Goal: Information Seeking & Learning: Learn about a topic

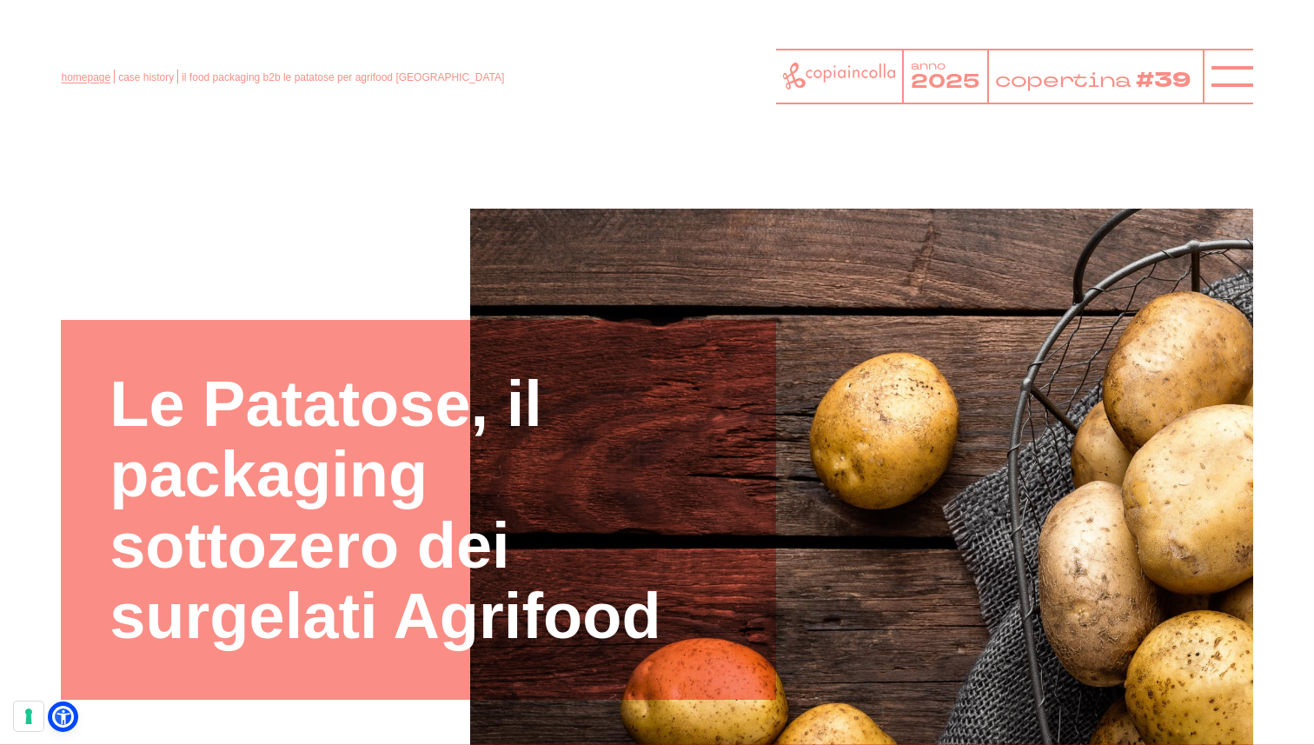
click at [87, 77] on link "homepage" at bounding box center [86, 77] width 50 height 12
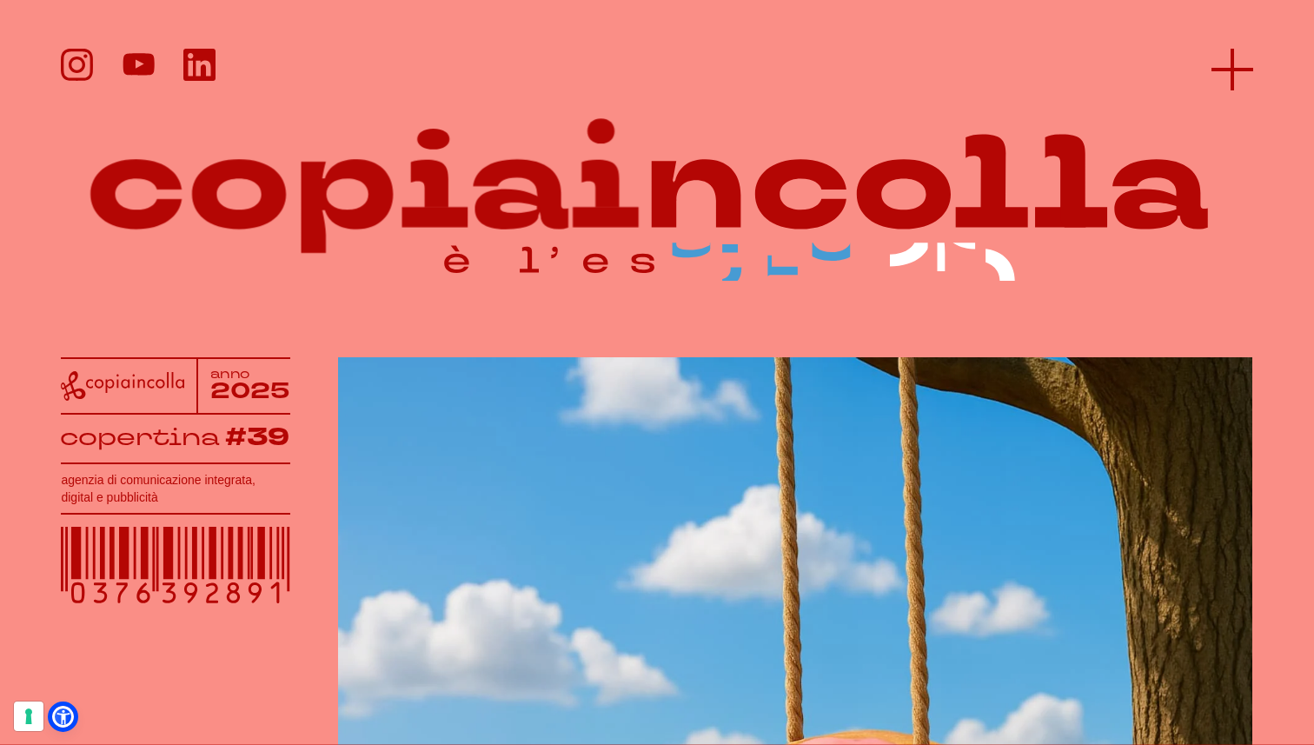
click at [1229, 64] on icon at bounding box center [1232, 70] width 42 height 42
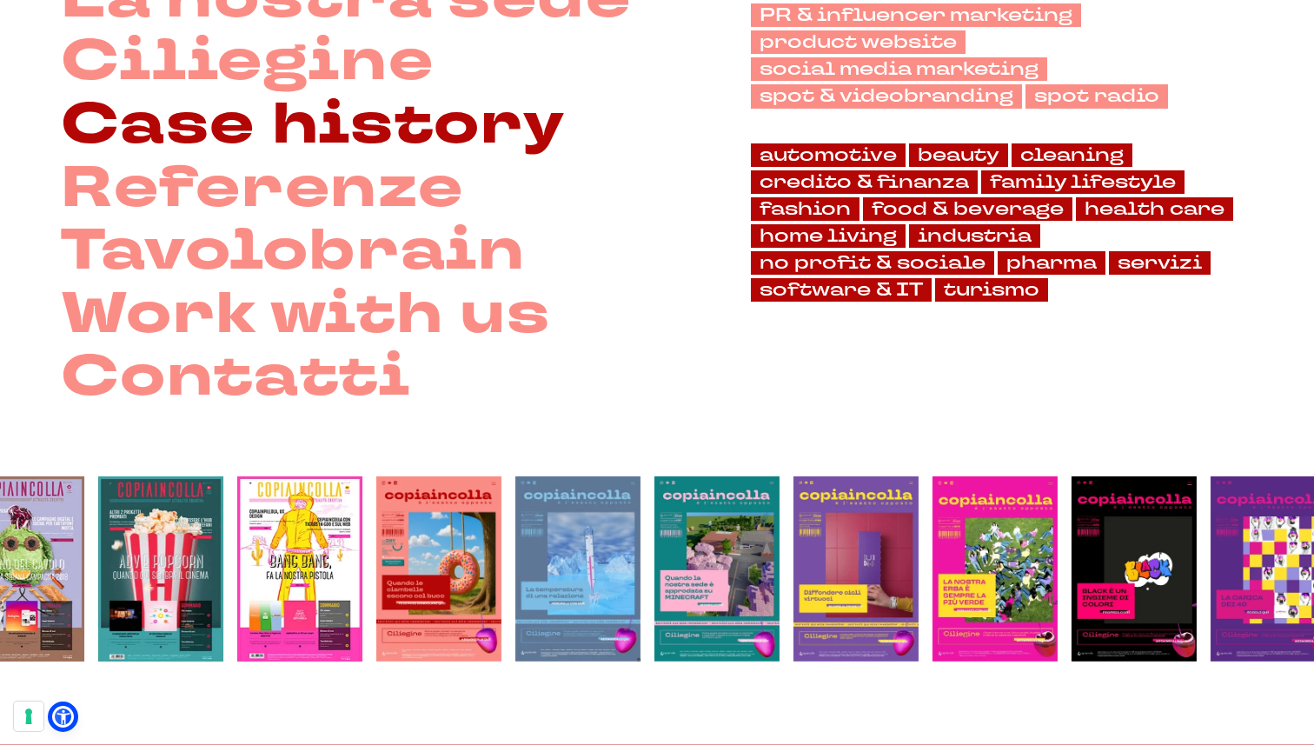
scroll to position [317, 0]
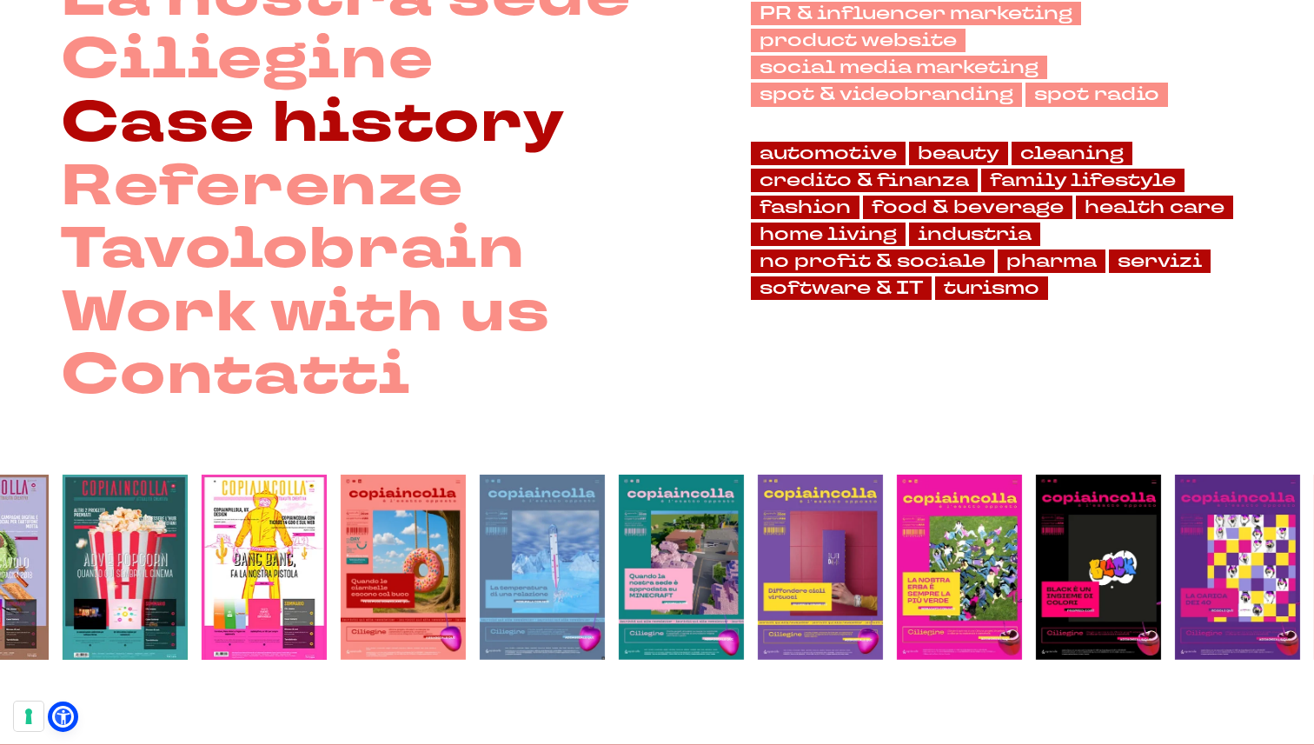
click at [309, 136] on link "Case history" at bounding box center [313, 123] width 504 height 63
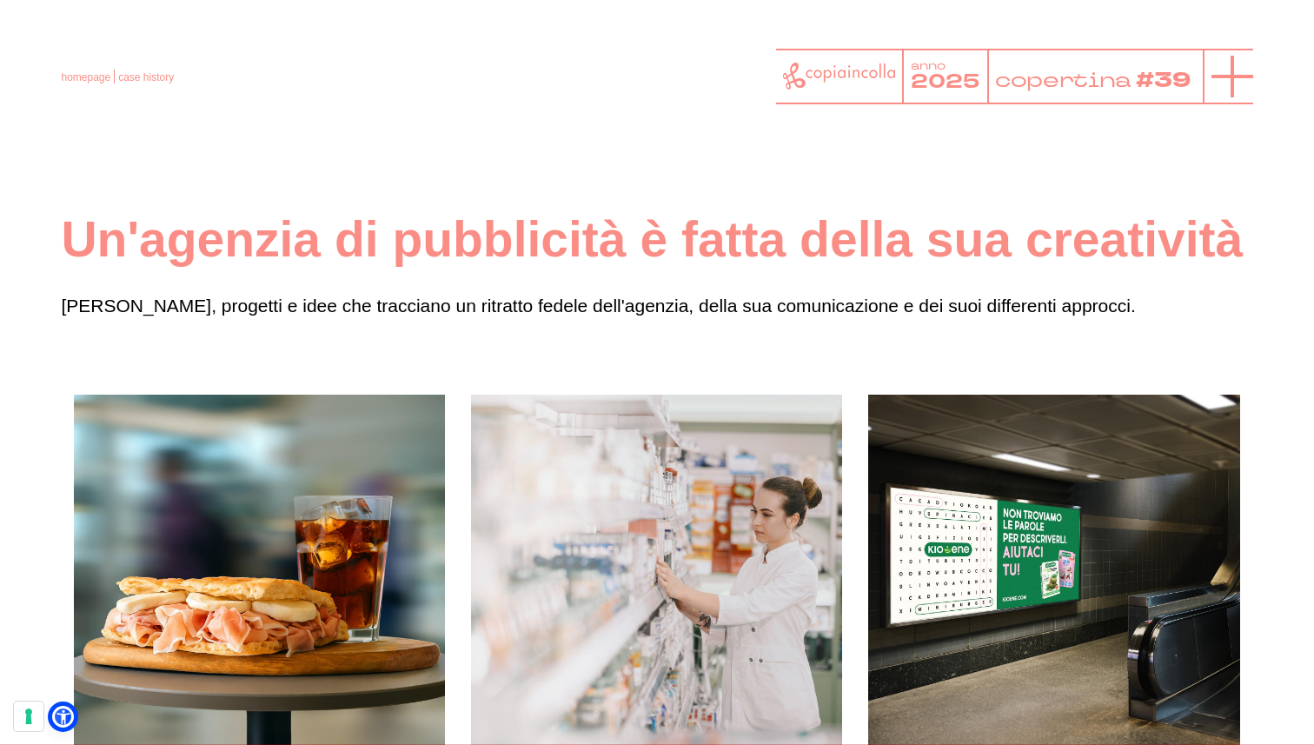
click at [1232, 90] on line at bounding box center [1232, 77] width 0 height 42
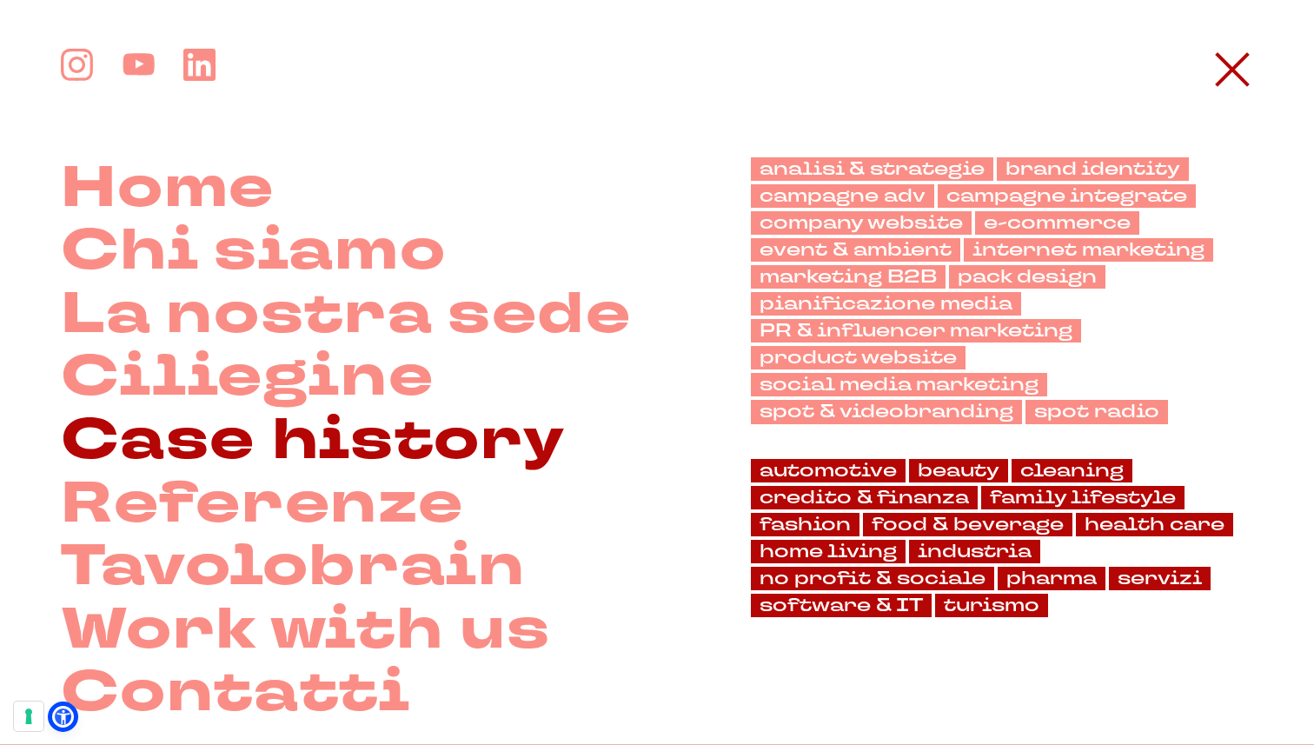
click at [447, 453] on link "Case history" at bounding box center [313, 440] width 504 height 63
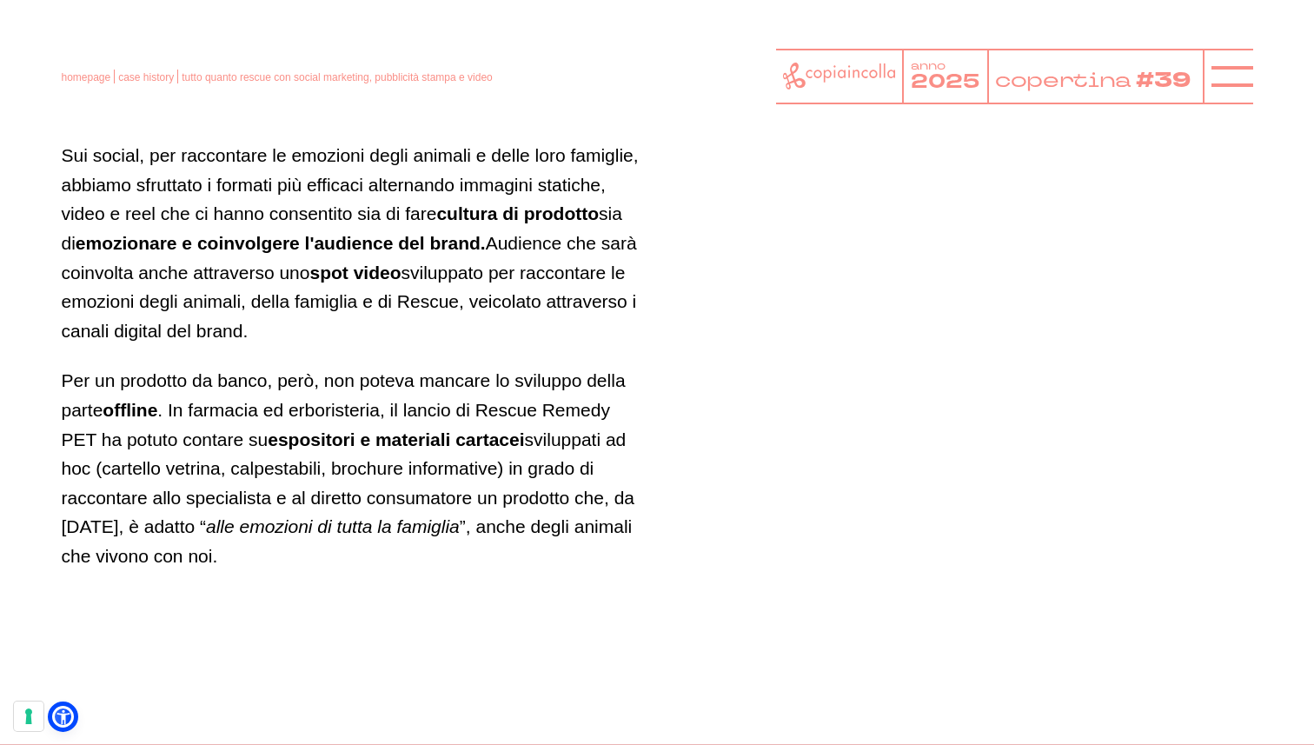
scroll to position [2558, 0]
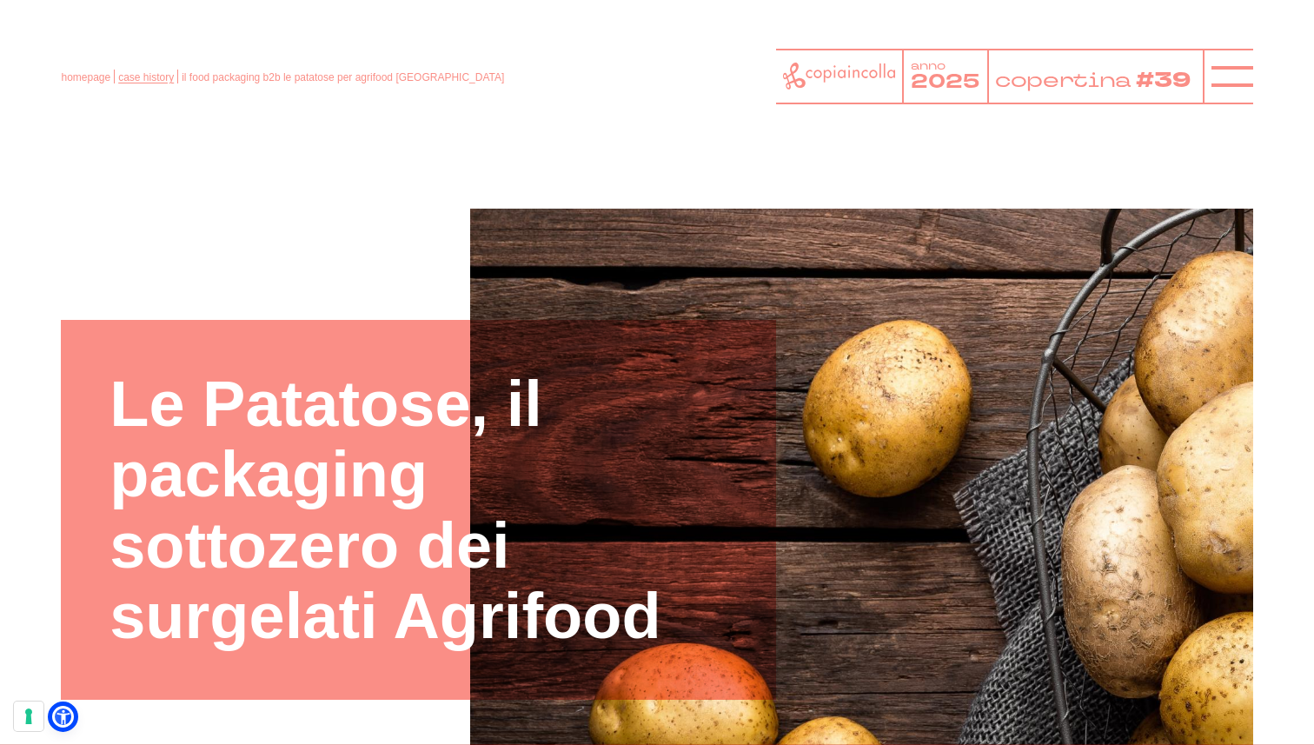
click at [140, 81] on link "case history" at bounding box center [146, 77] width 56 height 12
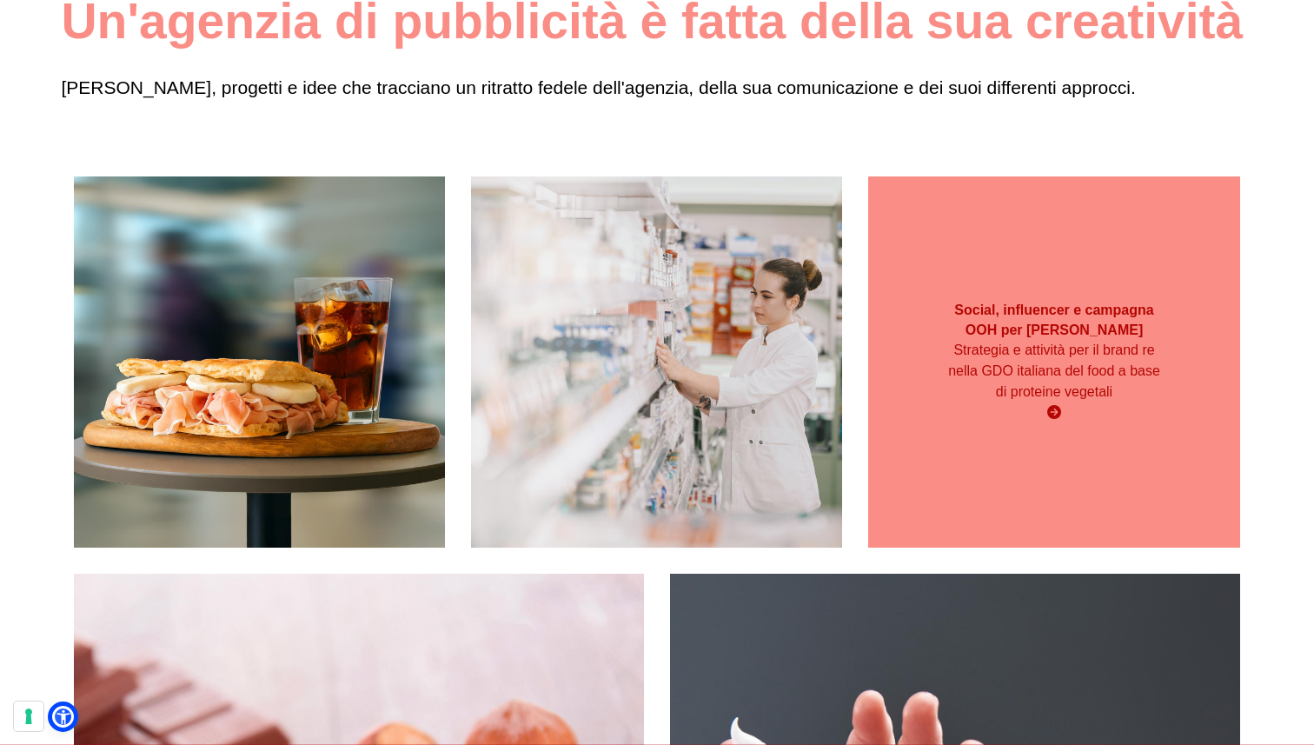
scroll to position [219, 0]
click at [992, 401] on p "Strategia e attività per il brand re nella GDO italiana del food a base di prot…" at bounding box center [1054, 370] width 222 height 63
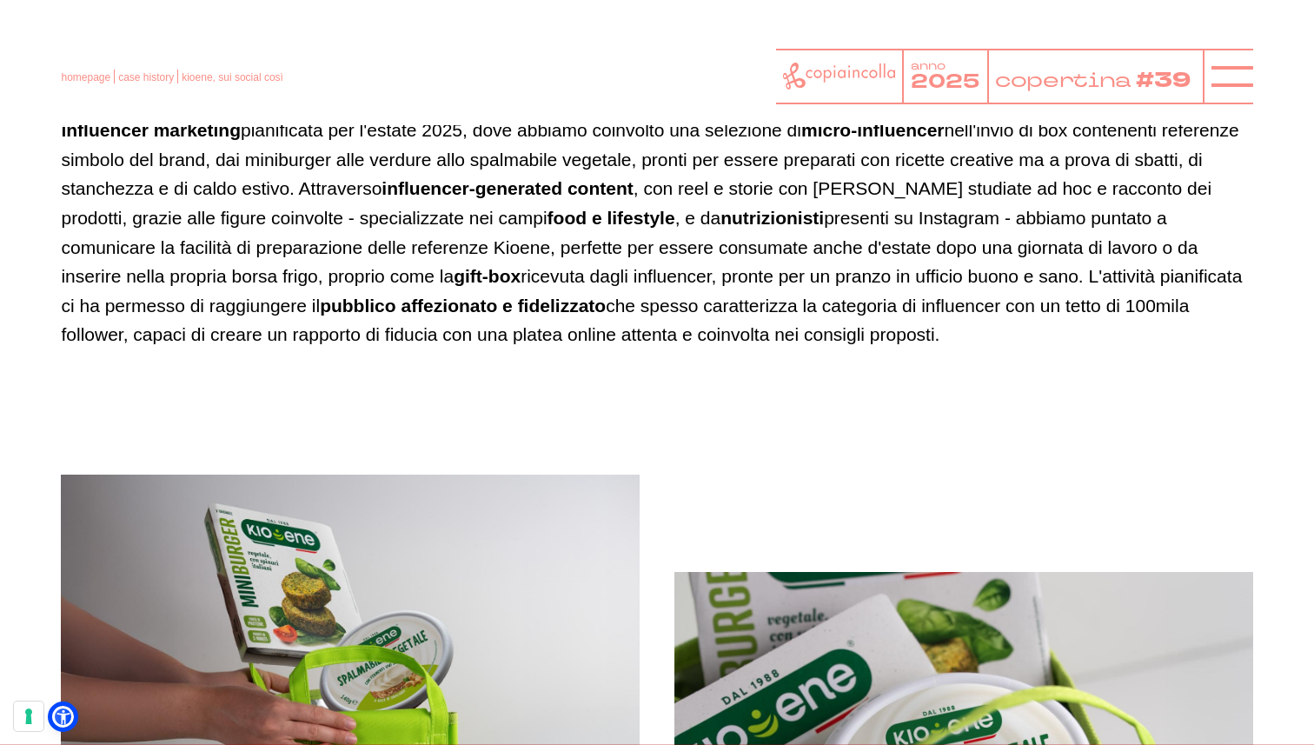
scroll to position [2067, 0]
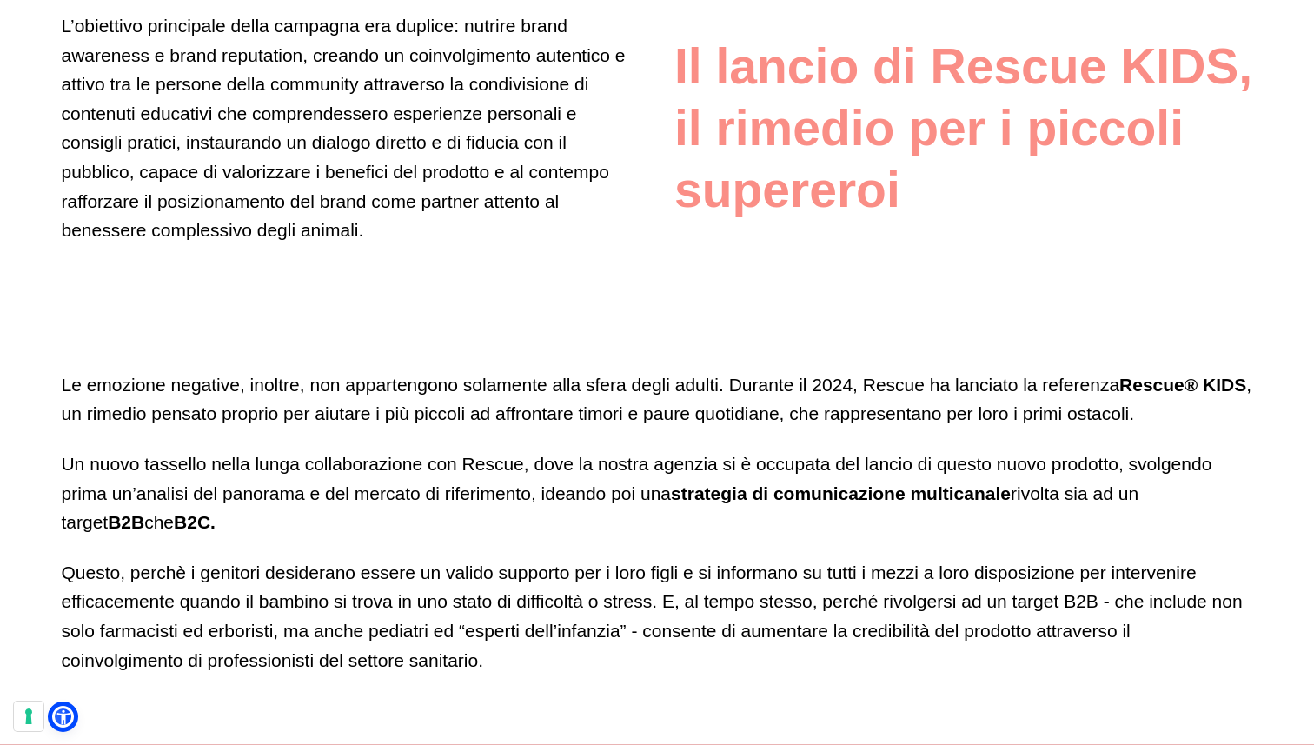
scroll to position [4991, 0]
